Goal: Find specific page/section: Find specific page/section

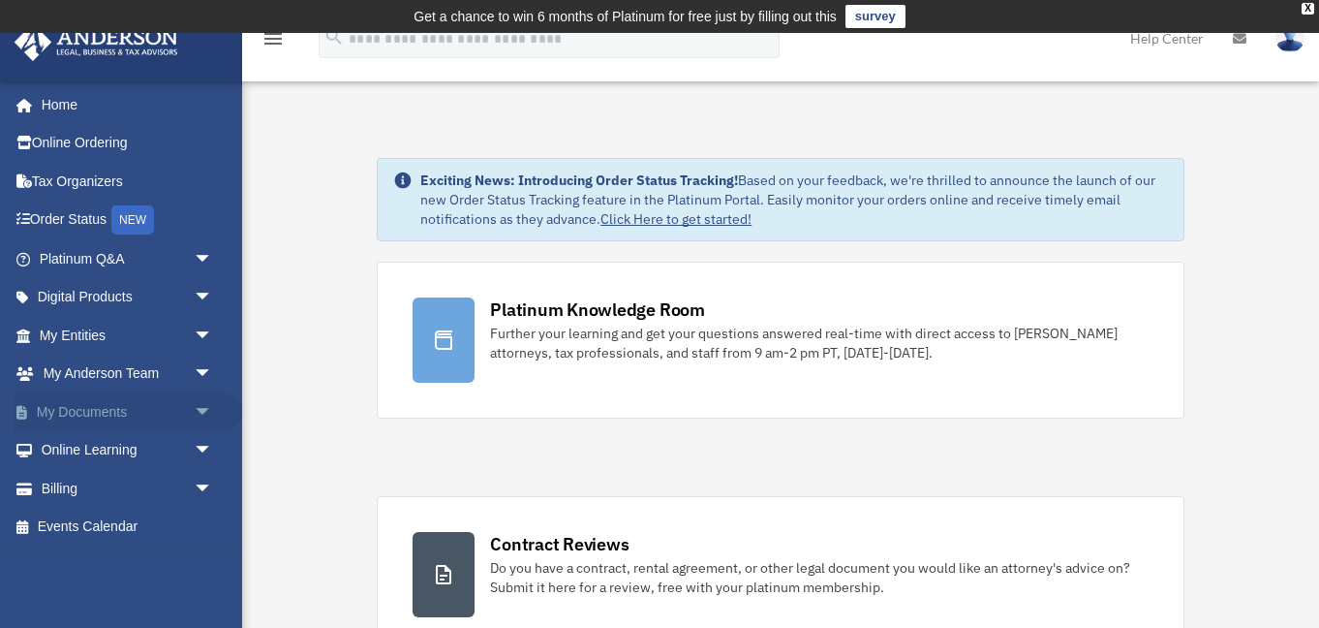
click at [194, 412] on span "arrow_drop_down" at bounding box center [213, 412] width 39 height 40
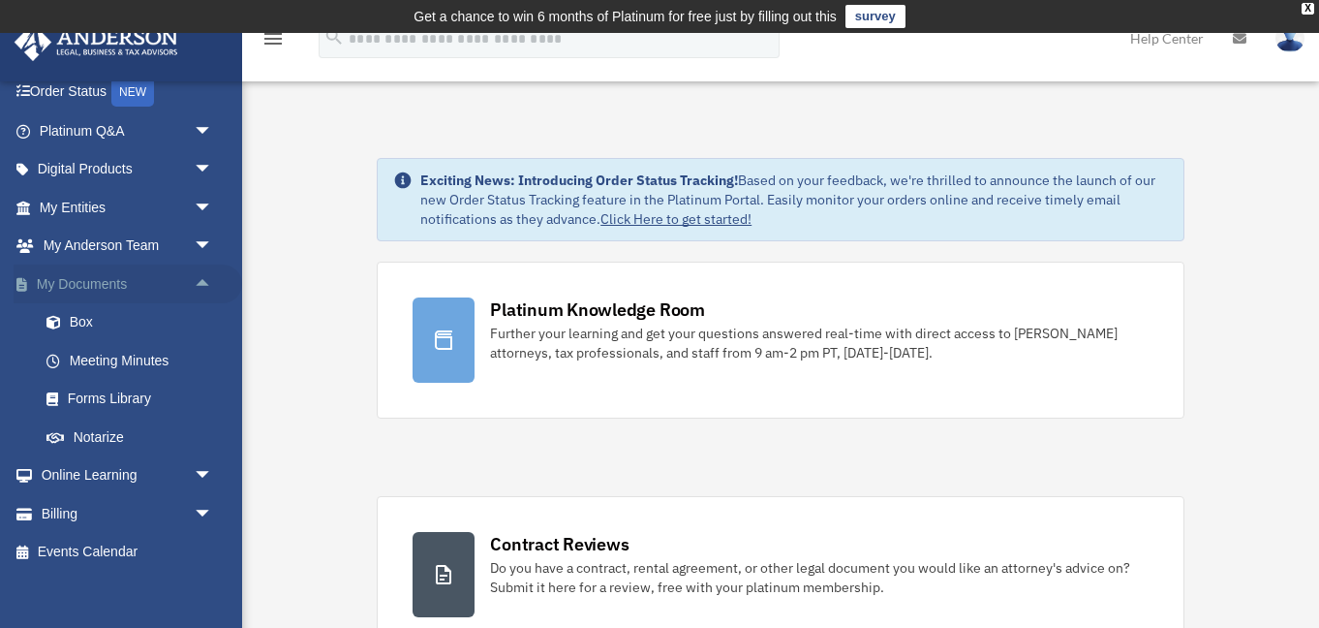
scroll to position [140, 0]
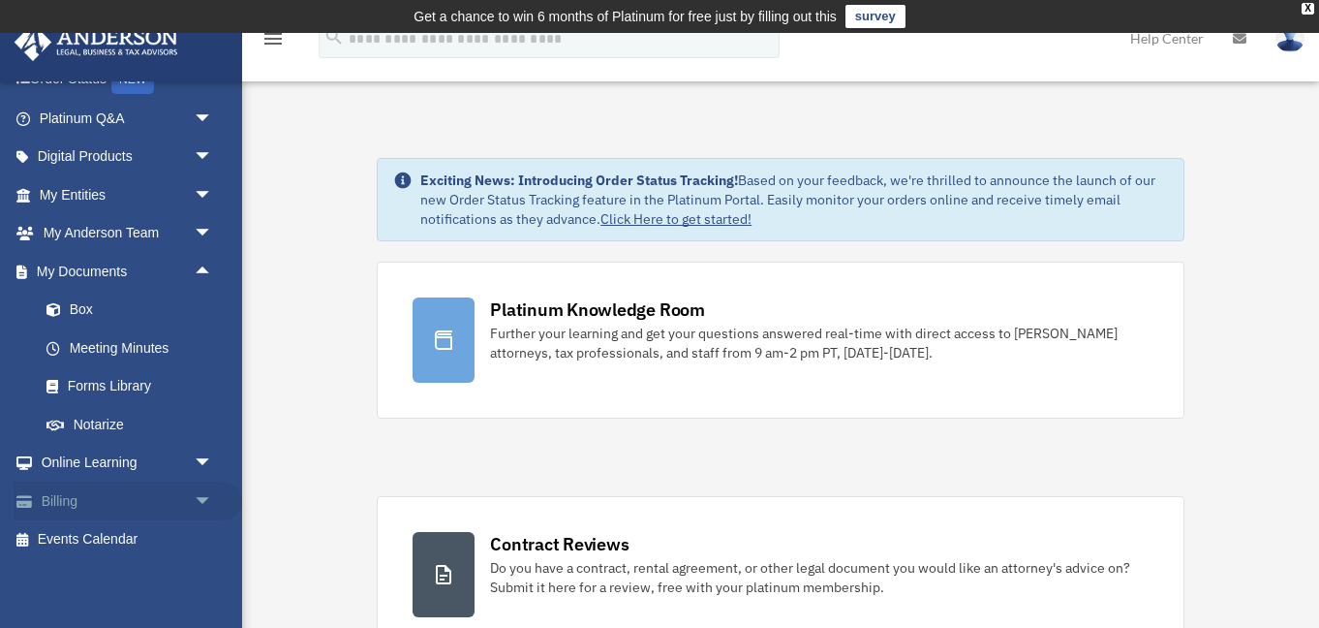
click at [117, 496] on link "Billing arrow_drop_down" at bounding box center [128, 500] width 229 height 39
click at [198, 495] on span "arrow_drop_down" at bounding box center [213, 501] width 39 height 40
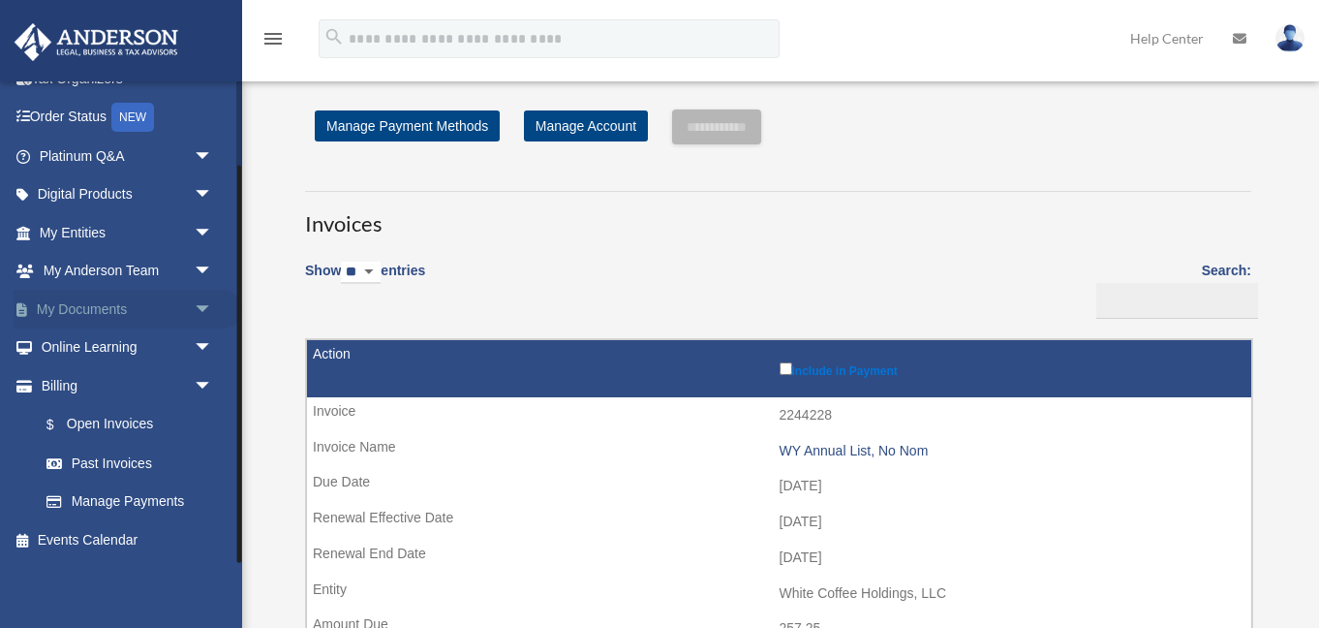
scroll to position [103, 0]
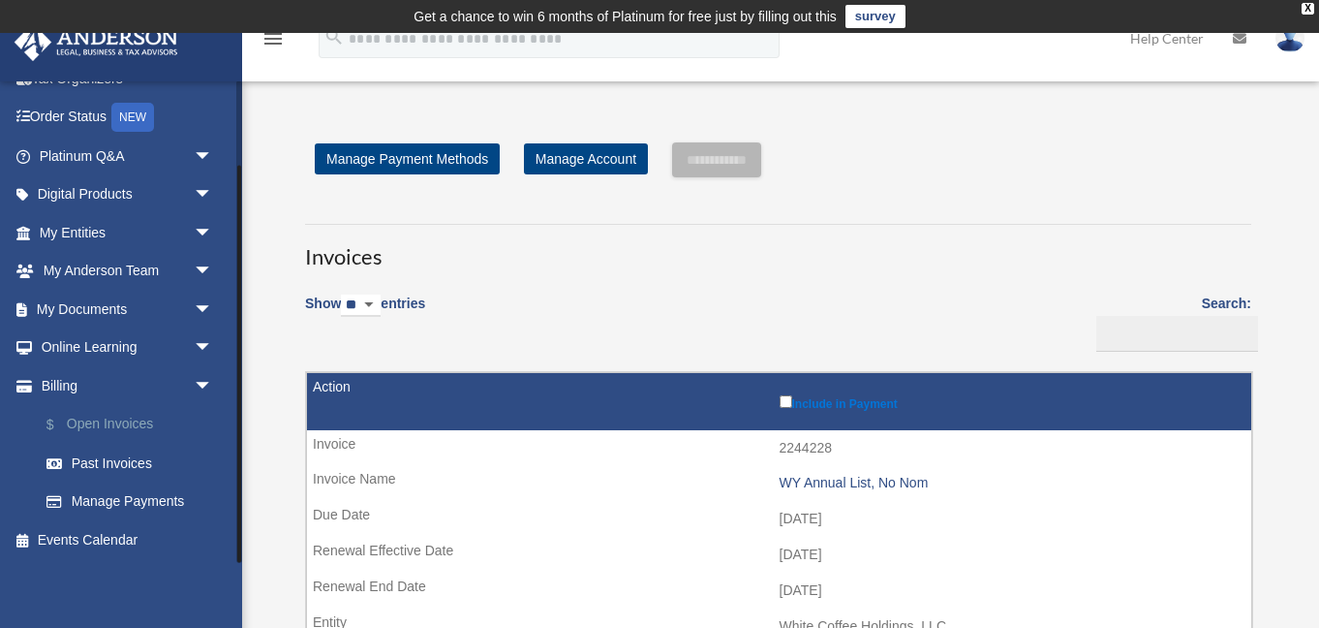
click at [144, 426] on link "$ Open Invoices" at bounding box center [134, 425] width 215 height 40
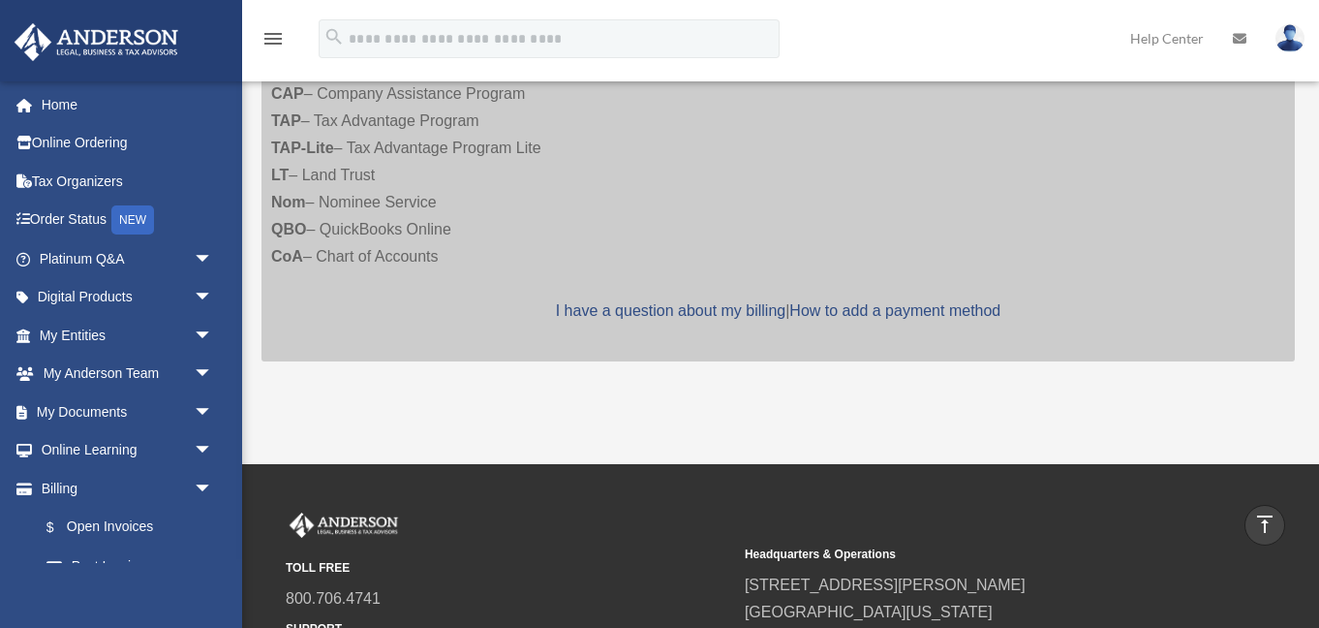
scroll to position [1061, 0]
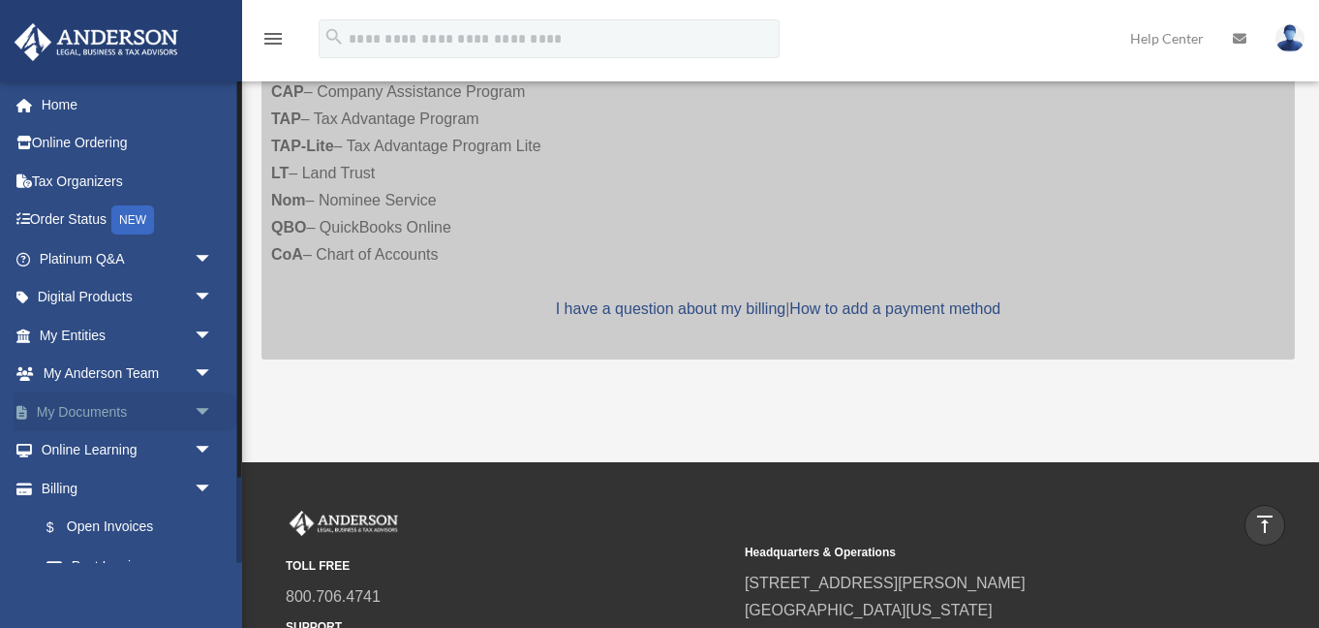
click at [166, 417] on link "My Documents arrow_drop_down" at bounding box center [128, 411] width 229 height 39
click at [203, 407] on span "arrow_drop_down" at bounding box center [213, 412] width 39 height 40
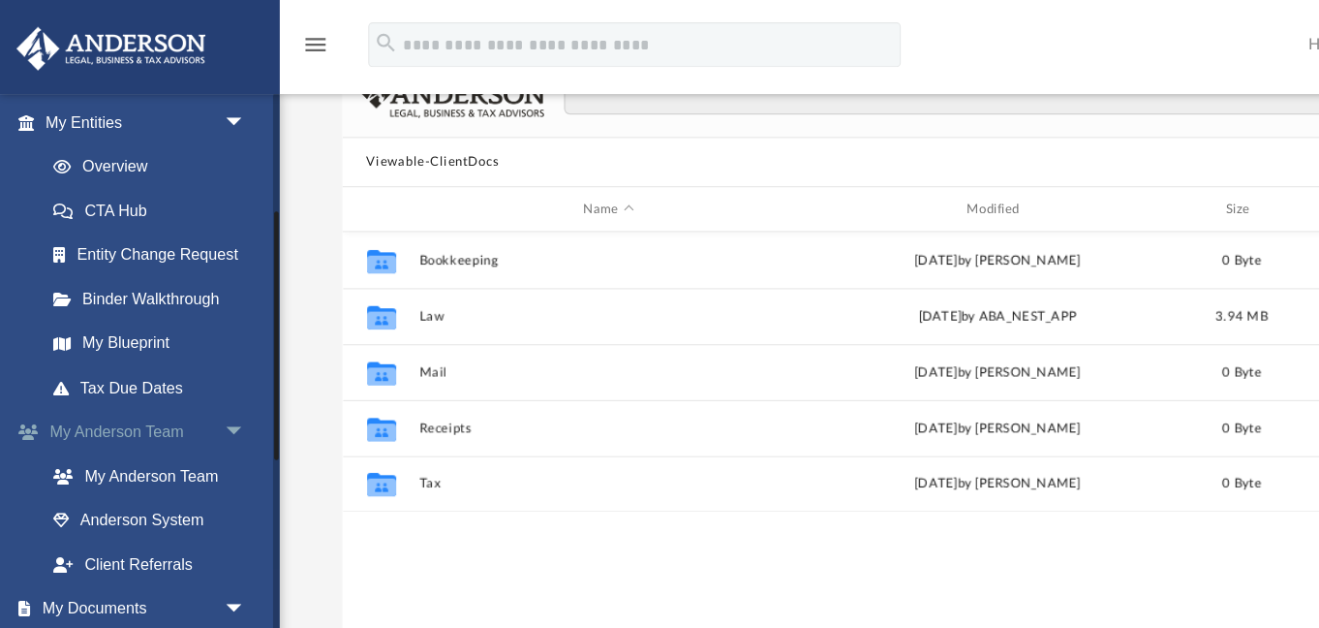
scroll to position [230, 0]
click at [115, 303] on link "My Blueprint" at bounding box center [134, 297] width 215 height 39
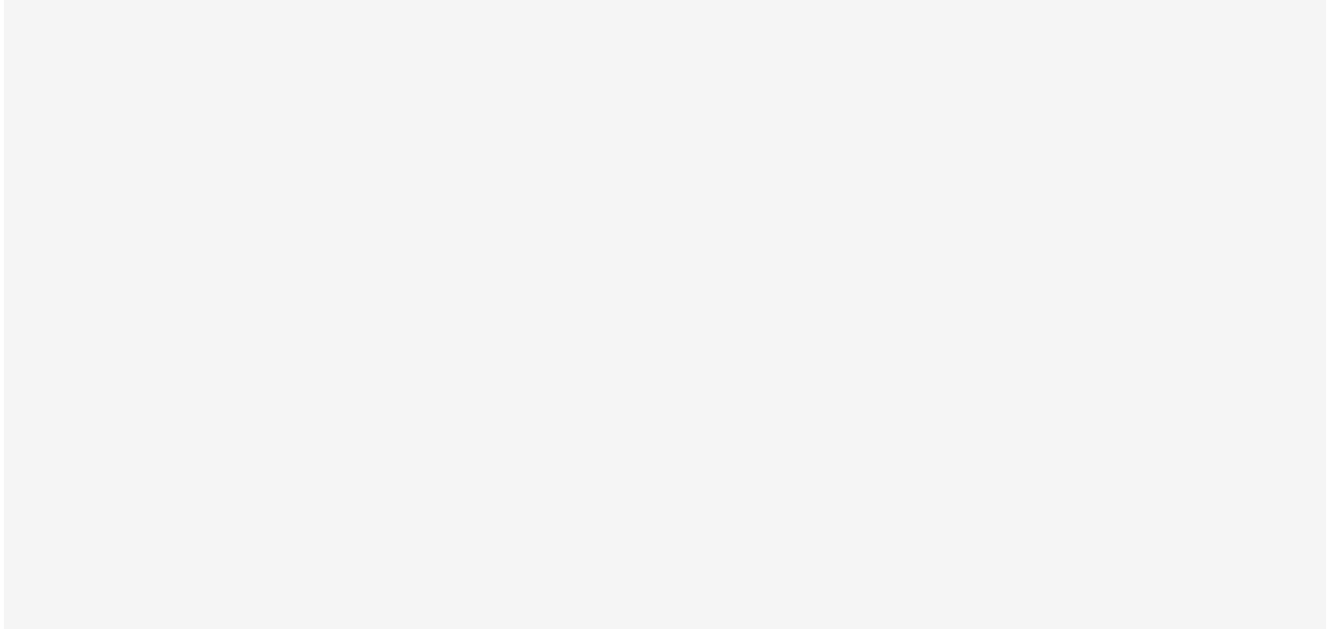
scroll to position [122, 0]
